Goal: Find specific page/section: Find specific page/section

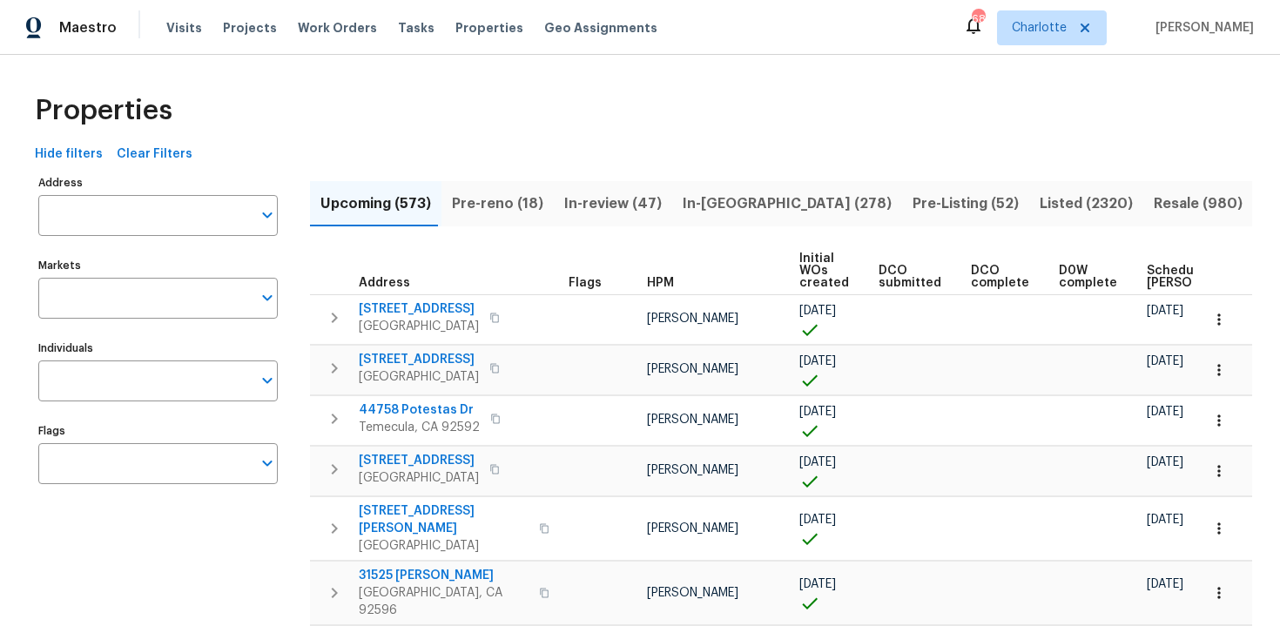
scroll to position [0, 203]
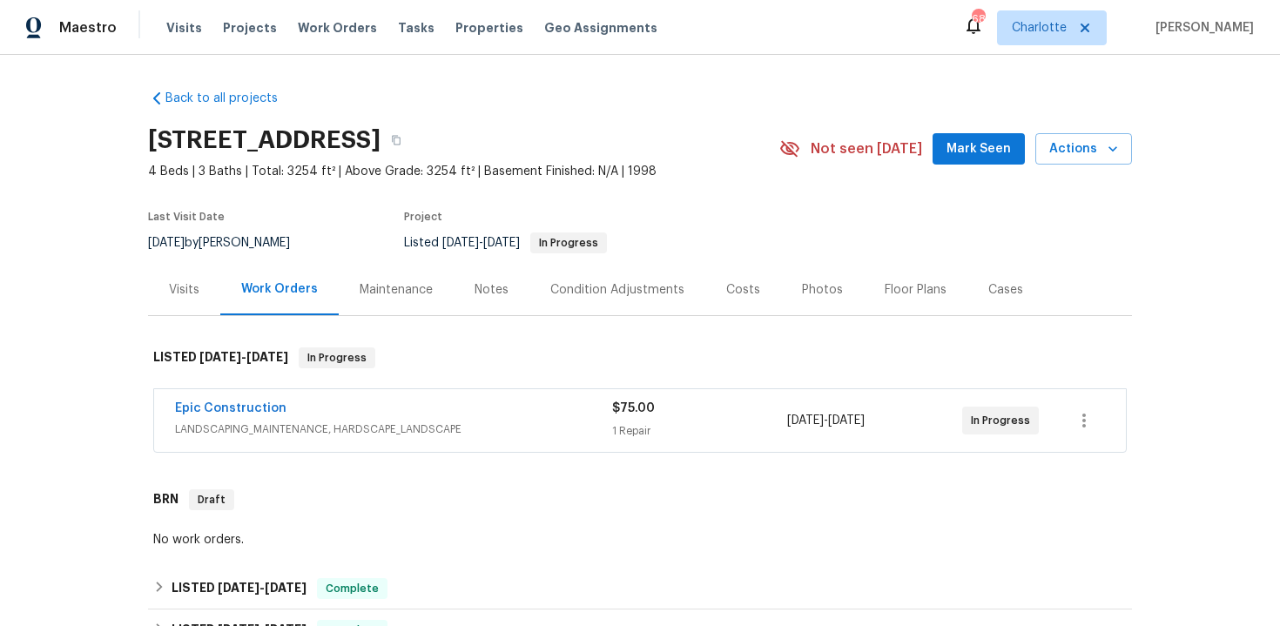
click at [676, 408] on div "$75.00" at bounding box center [699, 408] width 175 height 17
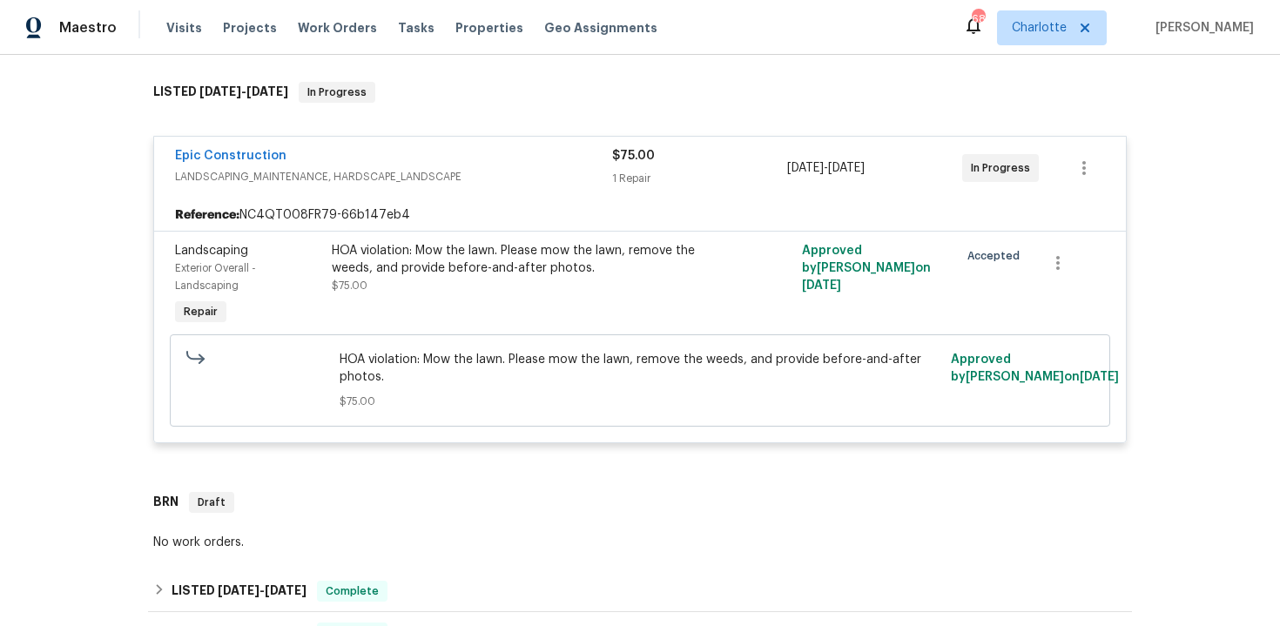
scroll to position [281, 0]
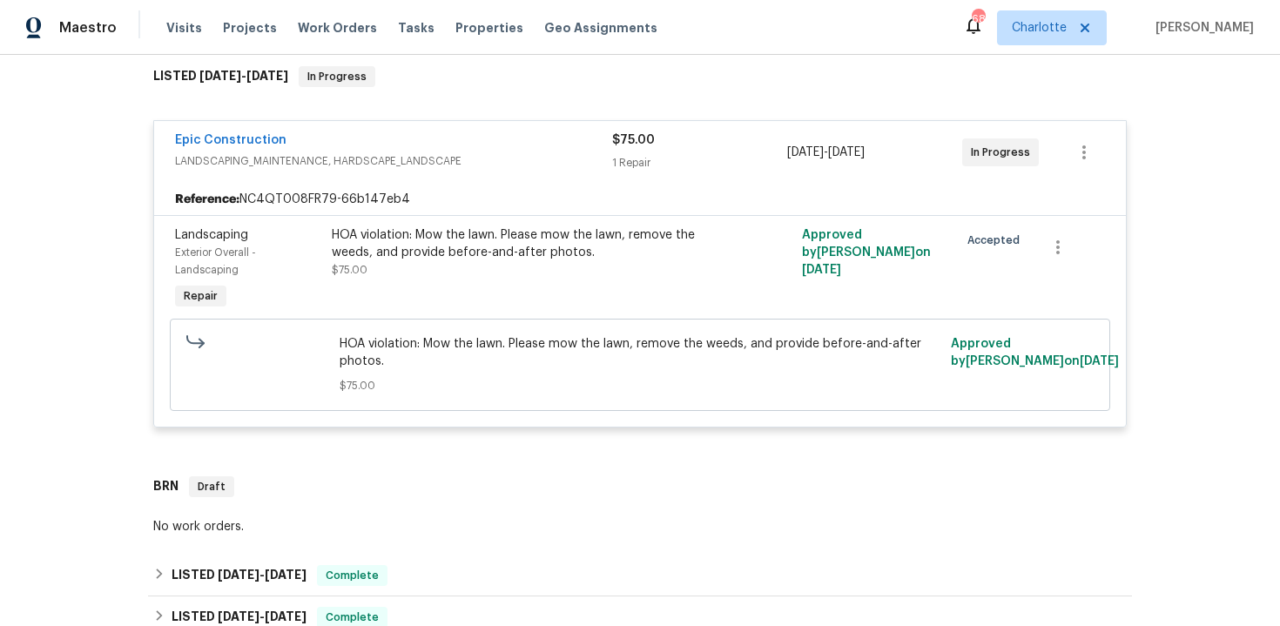
click at [585, 254] on div "HOA violation: Mow the lawn. Please mow the lawn, remove the weeds, and provide…" at bounding box center [522, 243] width 381 height 35
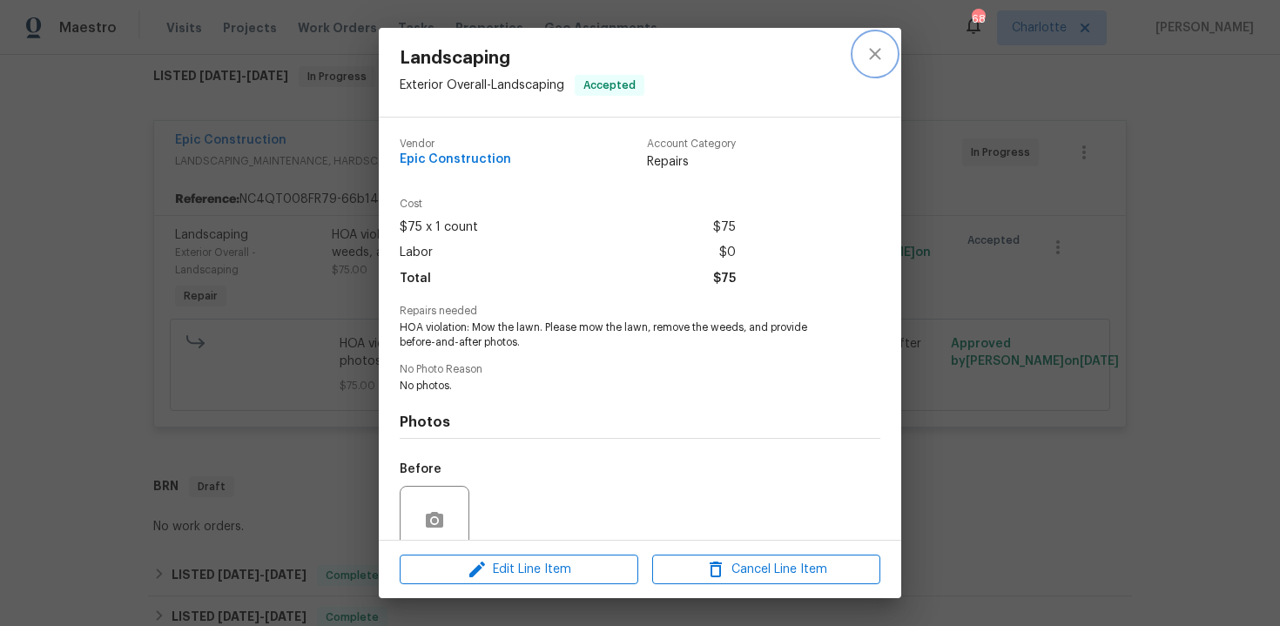
click at [877, 51] on icon "close" at bounding box center [874, 53] width 11 height 11
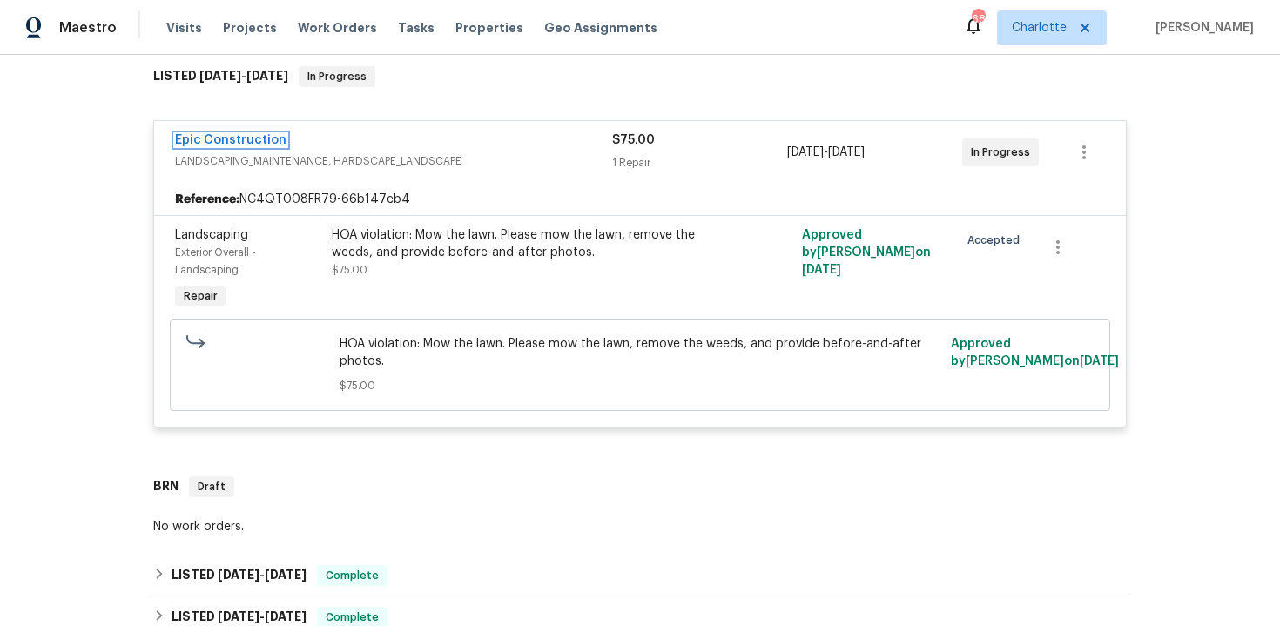
click at [252, 143] on link "Epic Construction" at bounding box center [230, 140] width 111 height 12
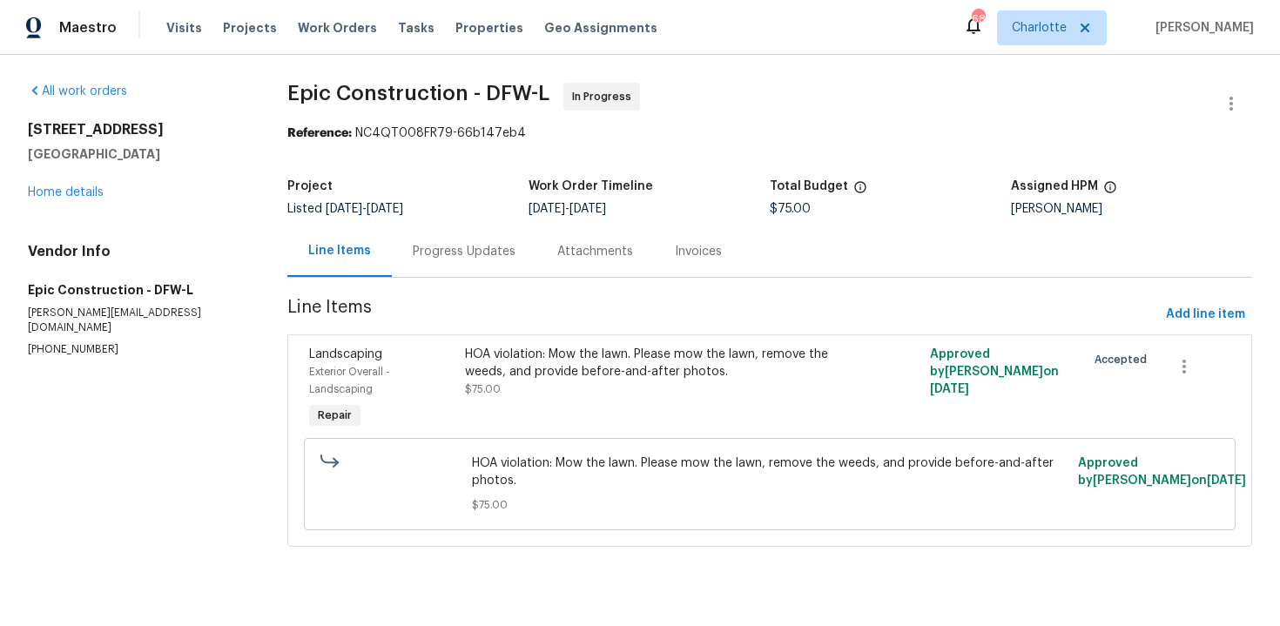
click at [480, 245] on div "Progress Updates" at bounding box center [464, 251] width 103 height 17
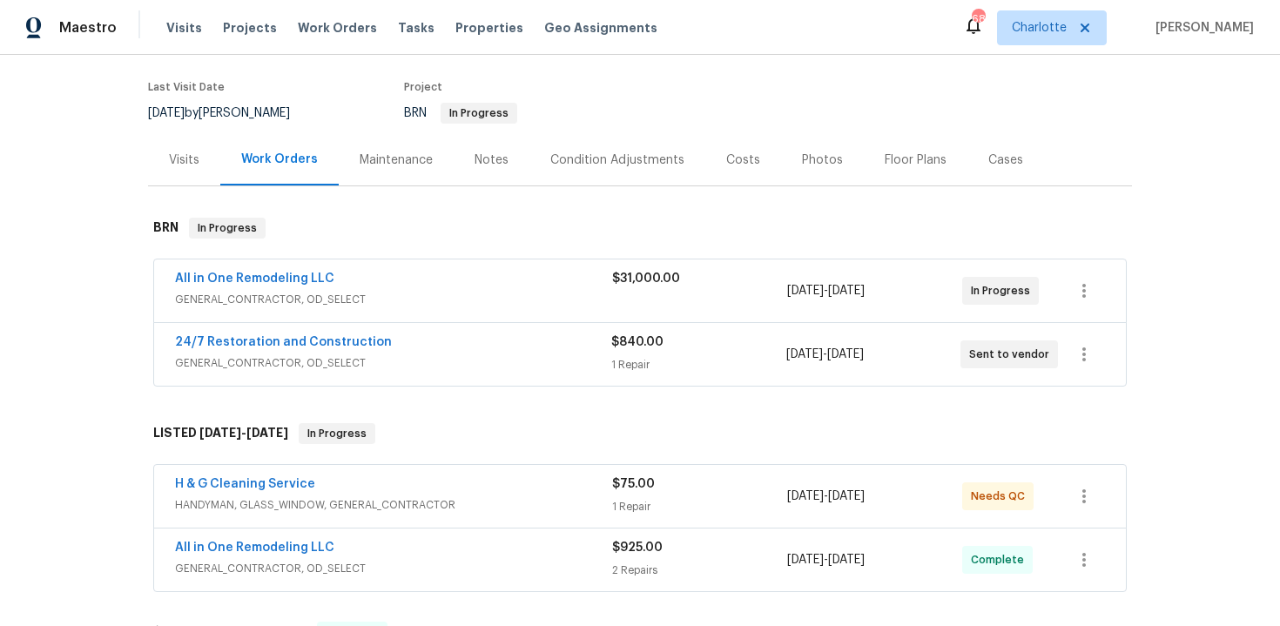
scroll to position [101, 0]
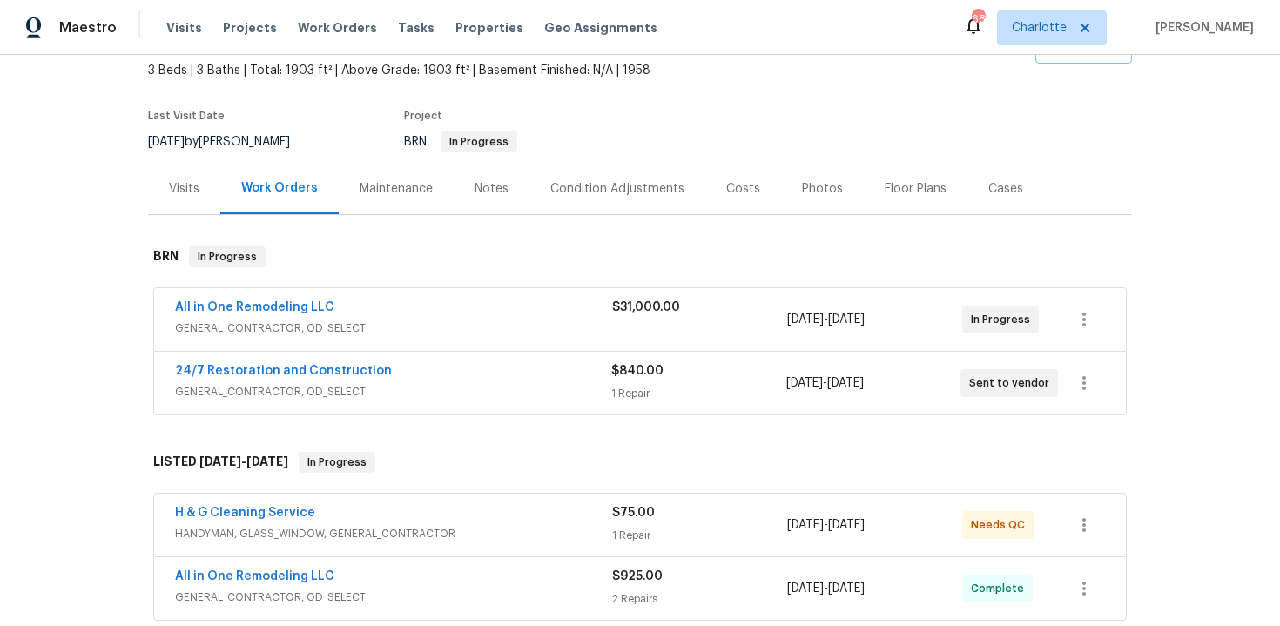
click at [741, 321] on div "$31,000.00" at bounding box center [699, 320] width 175 height 42
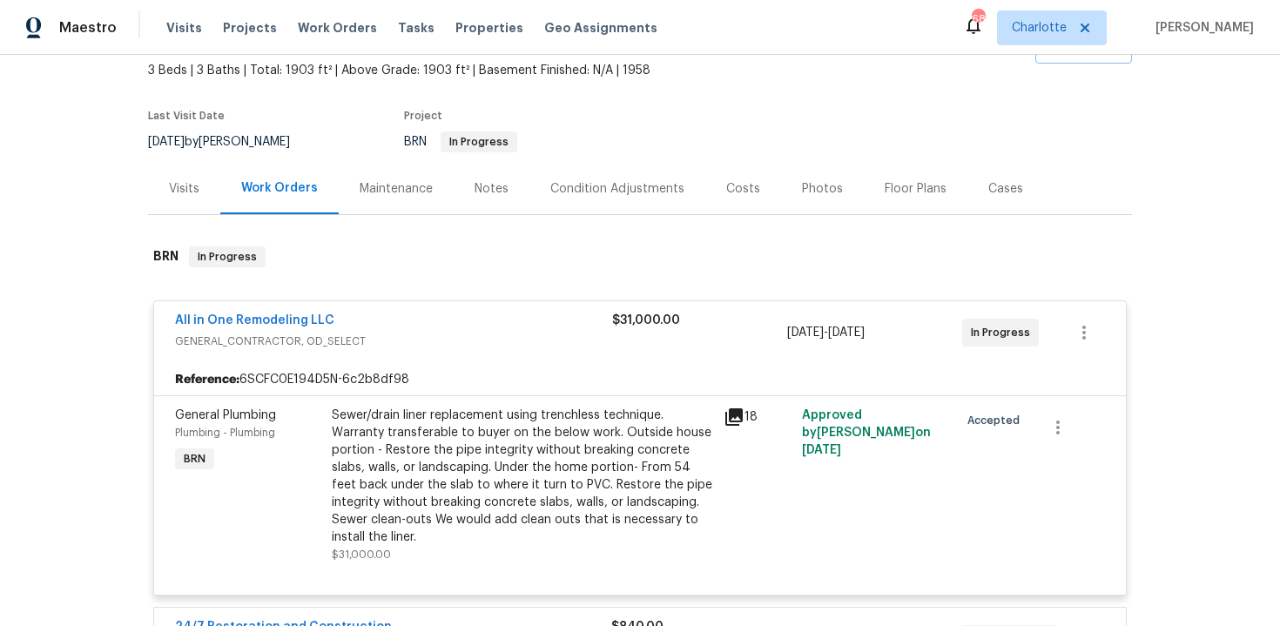
click at [688, 323] on div "$31,000.00" at bounding box center [699, 320] width 175 height 17
